Goal: Obtain resource: Download file/media

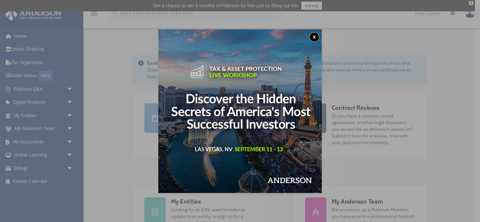
click at [314, 37] on button "x" at bounding box center [314, 37] width 10 height 10
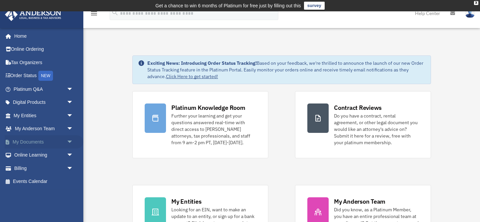
click at [67, 139] on span "arrow_drop_down" at bounding box center [73, 142] width 13 height 14
click at [25, 151] on link "Box" at bounding box center [46, 154] width 74 height 13
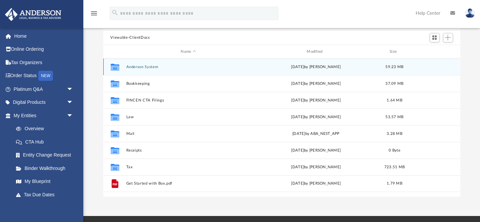
scroll to position [72, 0]
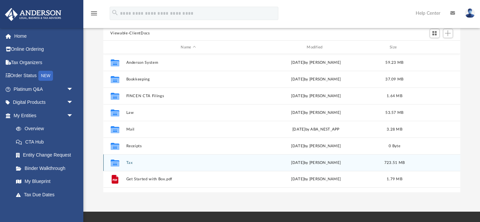
click at [129, 164] on button "Tax" at bounding box center [188, 162] width 125 height 4
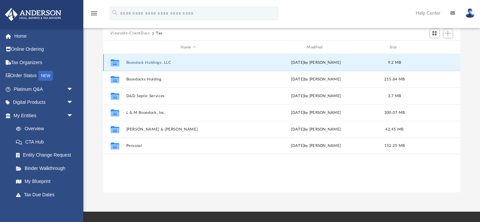
click at [146, 61] on button "Boondock Holdings, LLC" at bounding box center [188, 62] width 125 height 4
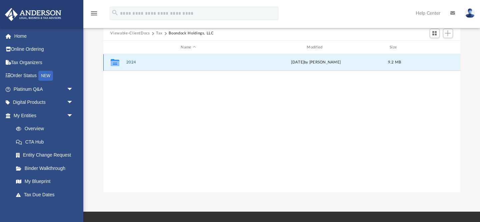
click at [138, 63] on button "2024" at bounding box center [188, 62] width 125 height 4
click at [134, 62] on button "2024" at bounding box center [188, 62] width 125 height 4
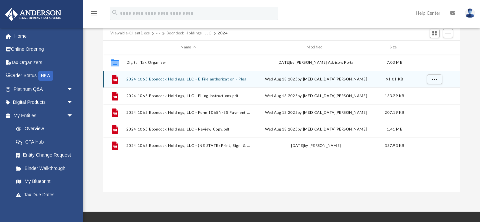
click at [187, 82] on div "File 2024 1065 Boondock Holdings, LLC - E File authorization - Please sign.pdf …" at bounding box center [281, 79] width 357 height 17
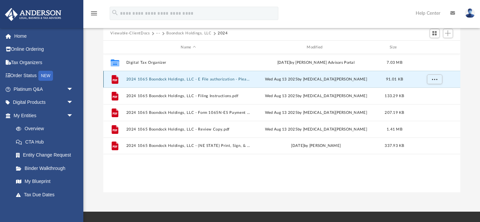
click at [187, 79] on button "2024 1065 Boondock Holdings, LLC - E File authorization - Please sign.pdf" at bounding box center [188, 79] width 125 height 4
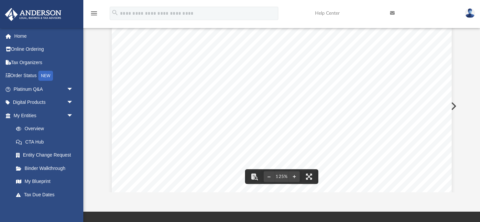
scroll to position [0, 0]
click at [254, 176] on button "File preview" at bounding box center [254, 176] width 15 height 15
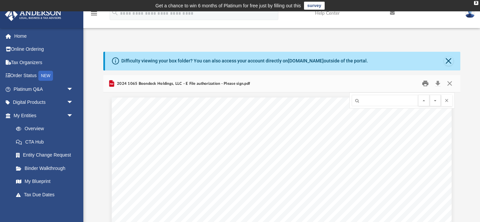
click at [423, 82] on button "Print" at bounding box center [425, 83] width 13 height 10
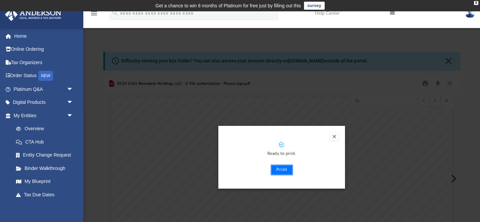
click at [284, 168] on button "Print" at bounding box center [282, 169] width 22 height 11
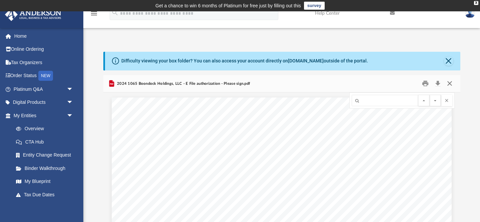
click at [447, 82] on button "Close" at bounding box center [450, 83] width 12 height 10
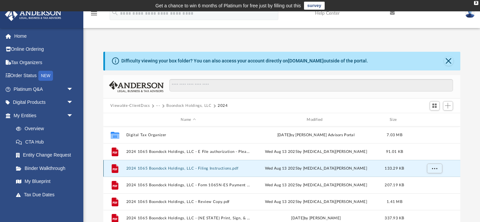
click at [208, 167] on button "2024 1065 Boondock Holdings, LLC - Filing Instructions.pdf" at bounding box center [188, 168] width 125 height 4
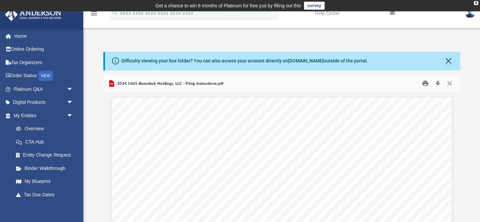
click at [429, 80] on button "Print" at bounding box center [425, 83] width 13 height 10
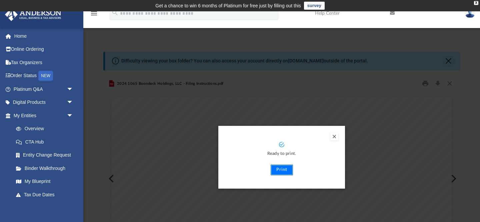
click at [281, 165] on button "Print" at bounding box center [282, 169] width 22 height 11
